Goal: Information Seeking & Learning: Learn about a topic

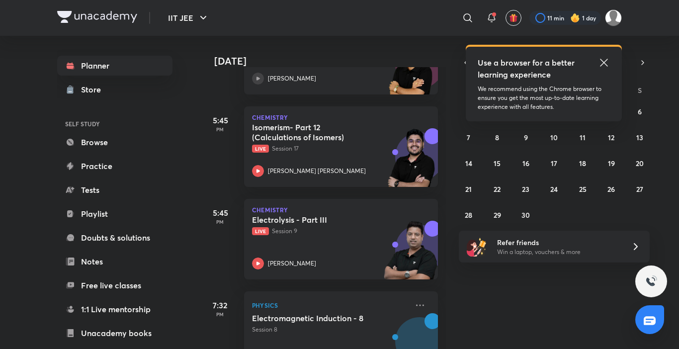
scroll to position [482, 0]
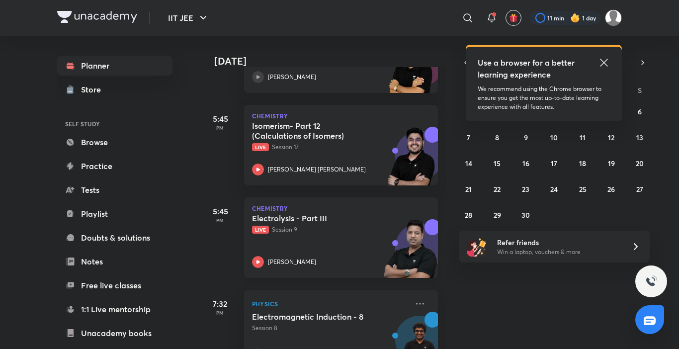
click at [272, 222] on h5 "Electrolysis - Part III" at bounding box center [314, 218] width 124 height 10
